Goal: Find contact information: Find contact information

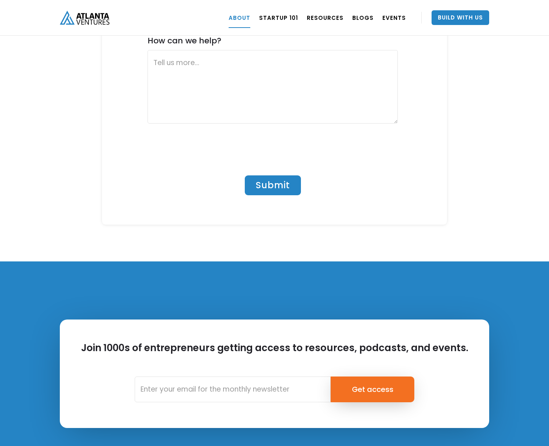
scroll to position [3160, 0]
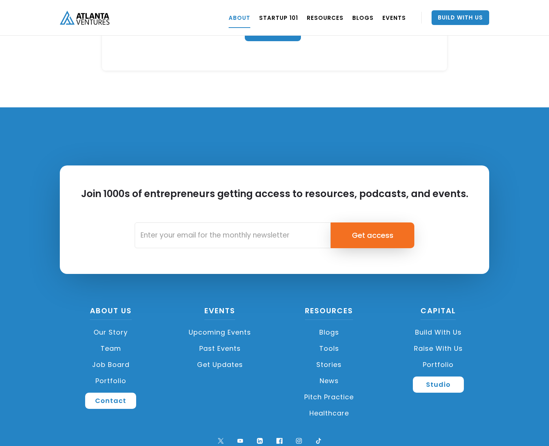
click at [114, 340] on link "Team" at bounding box center [111, 348] width 102 height 16
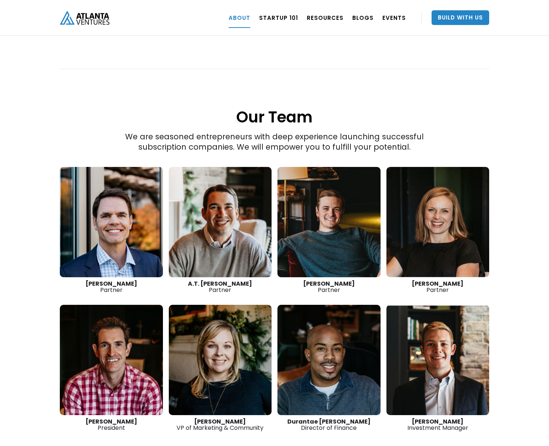
scroll to position [938, 0]
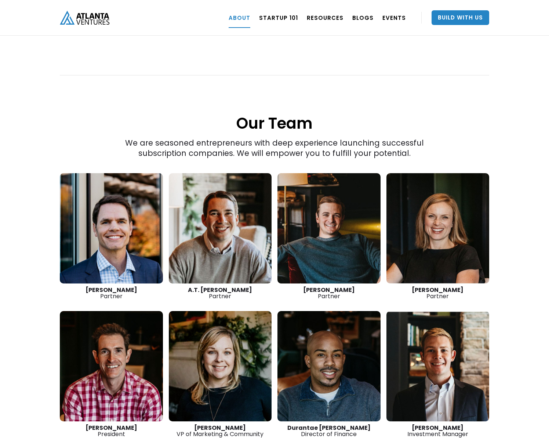
click at [118, 236] on link at bounding box center [111, 228] width 103 height 110
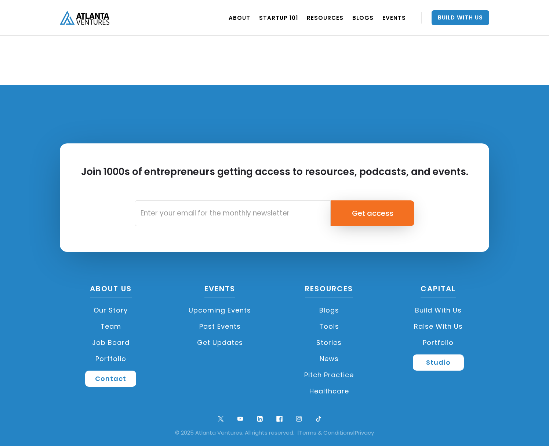
scroll to position [2365, 0]
